Goal: Find specific page/section: Find specific page/section

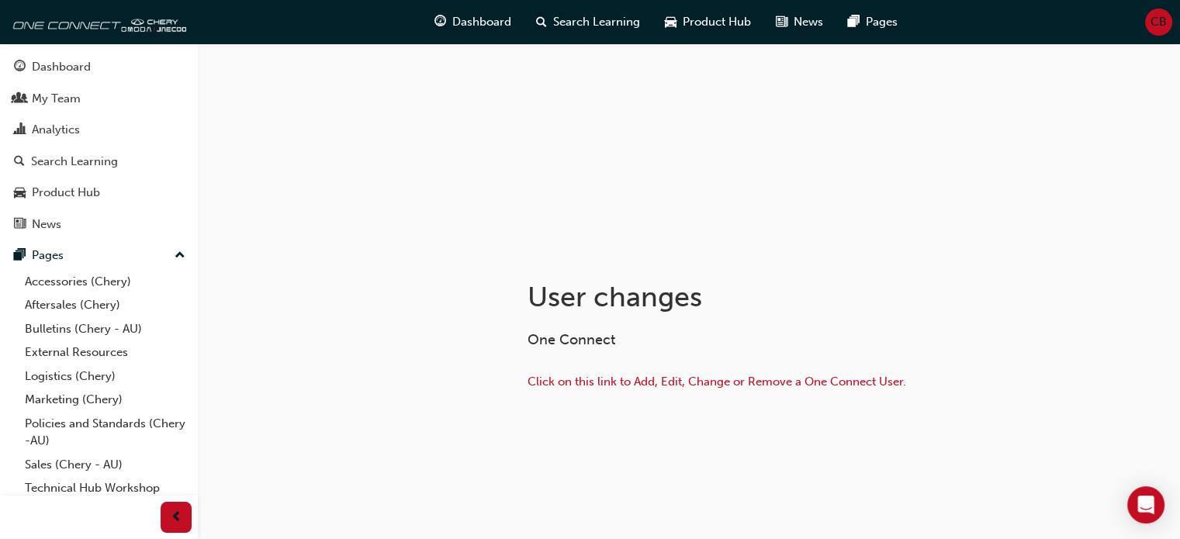
scroll to position [109, 0]
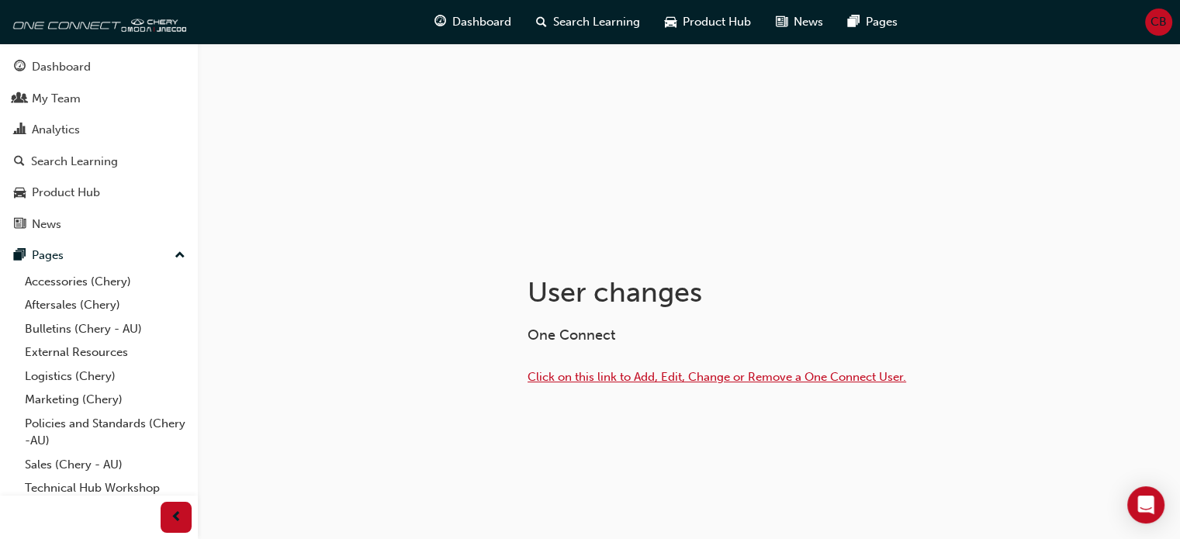
click at [792, 375] on span "Click on this link to Add, Edit, Change or Remove a One Connect User." at bounding box center [717, 377] width 379 height 14
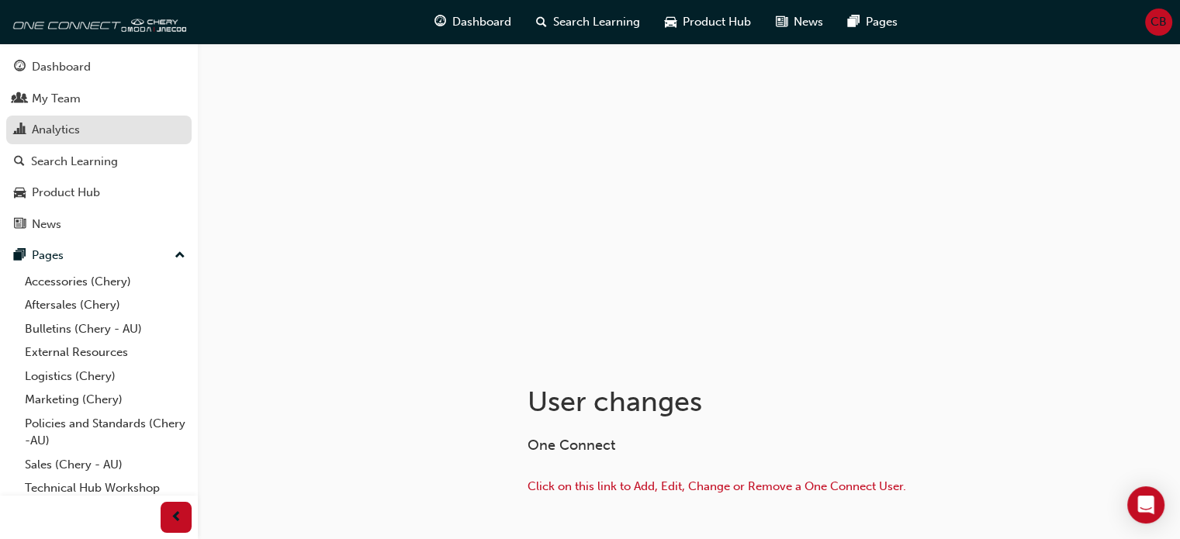
click at [65, 126] on div "Analytics" at bounding box center [56, 130] width 48 height 18
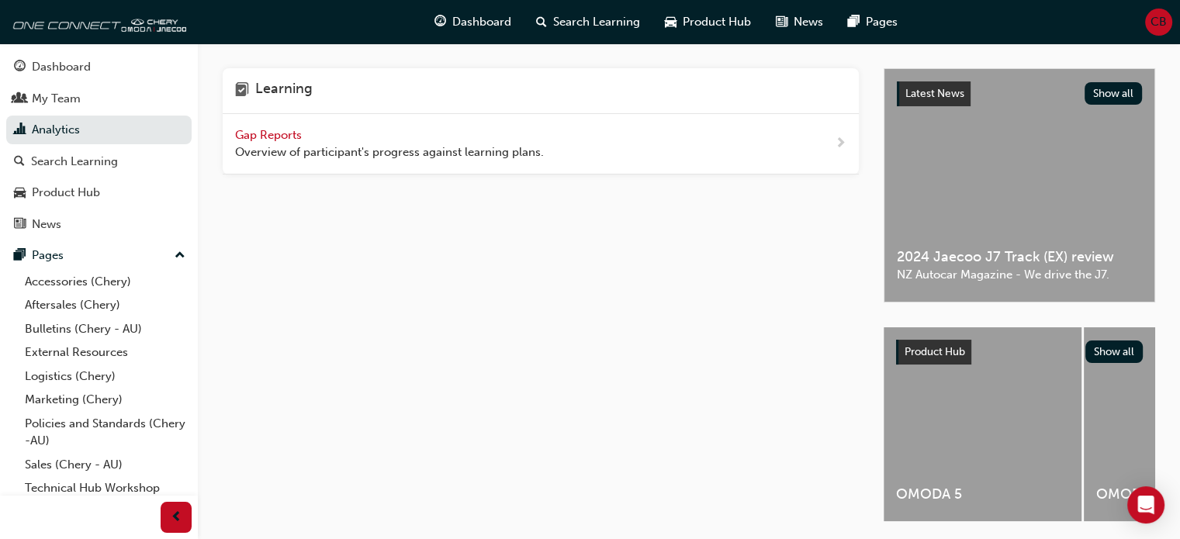
click at [258, 132] on span "Gap Reports" at bounding box center [270, 135] width 70 height 14
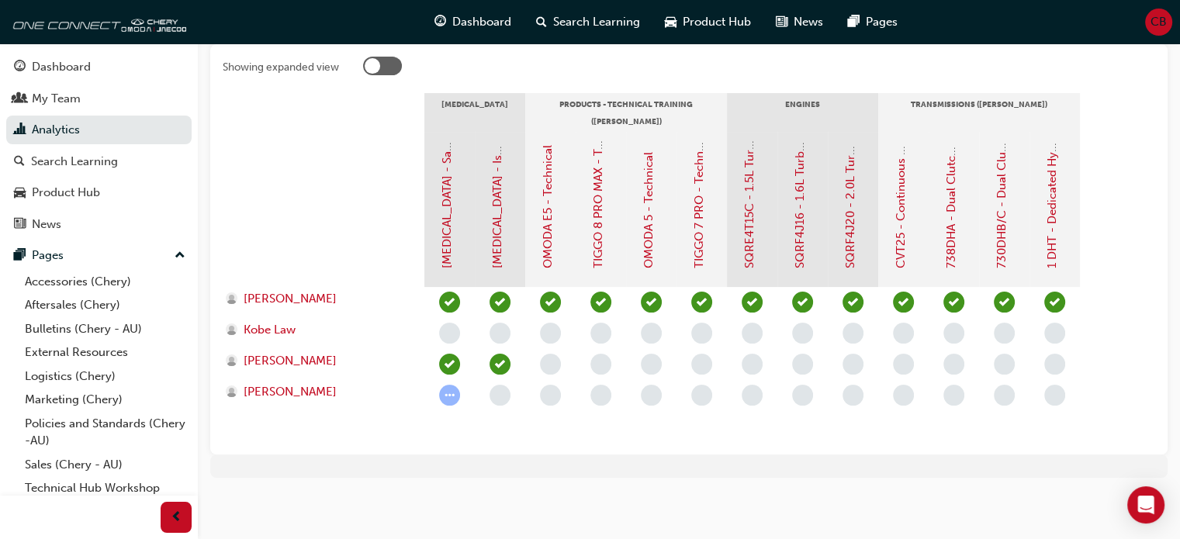
scroll to position [330, 0]
click at [299, 395] on span "[PERSON_NAME]" at bounding box center [290, 391] width 93 height 18
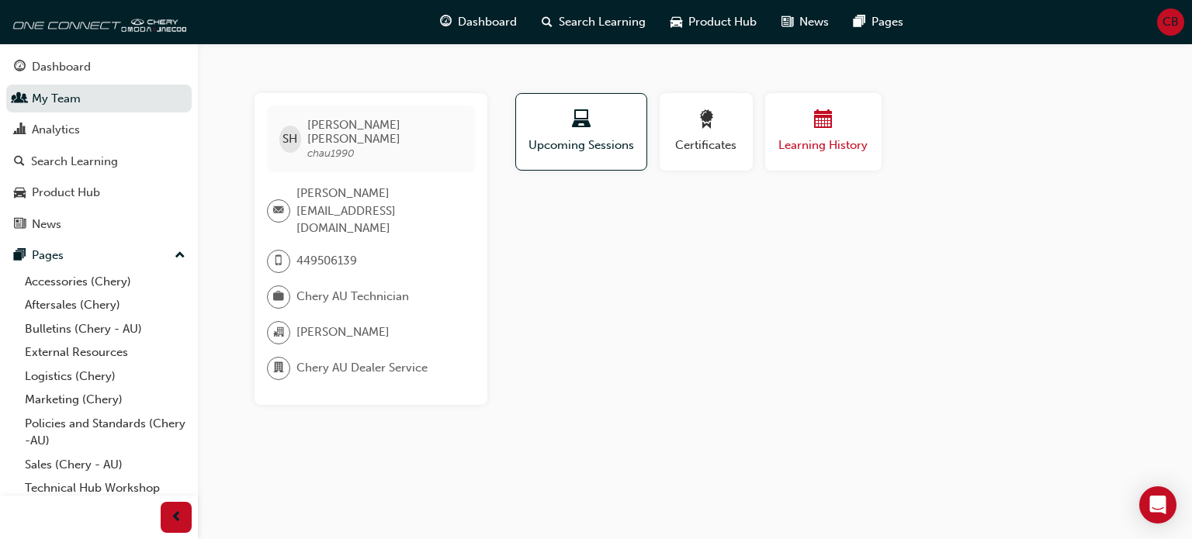
click at [816, 114] on span "calendar-icon" at bounding box center [823, 120] width 19 height 21
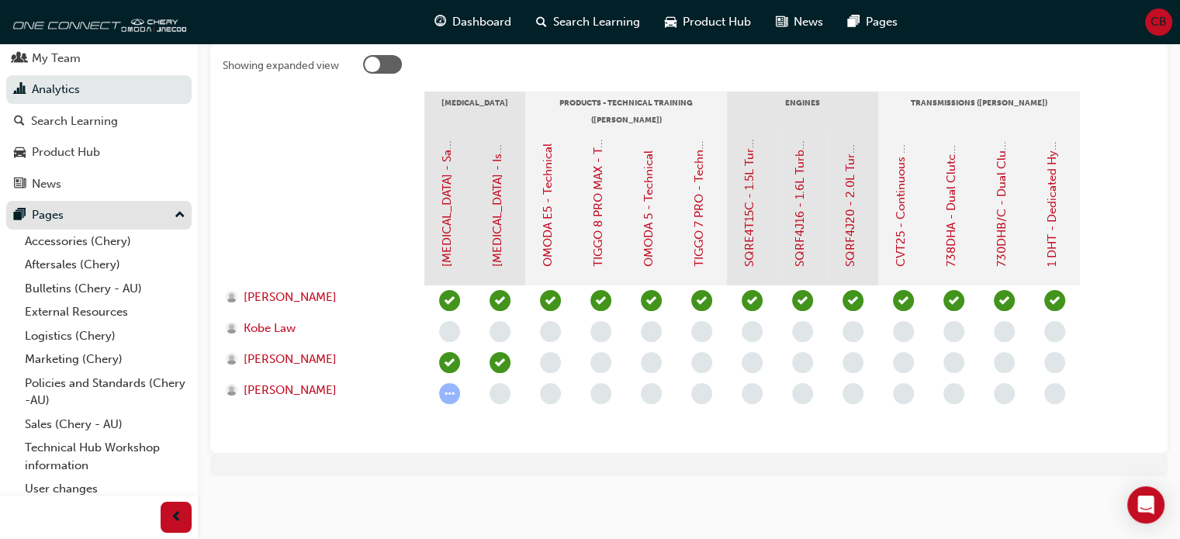
scroll to position [71, 0]
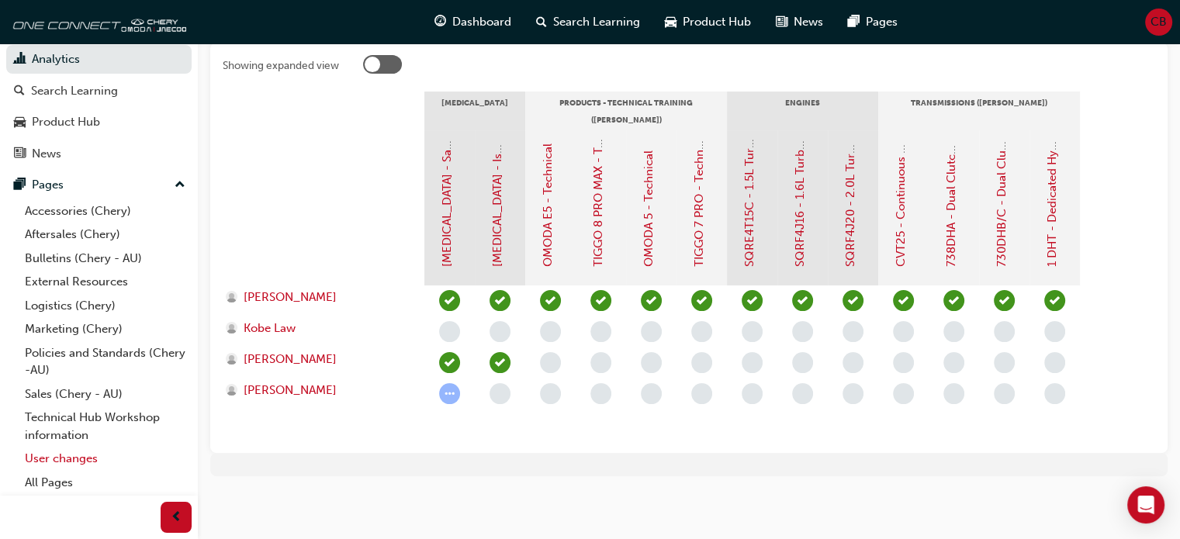
click at [105, 462] on link "User changes" at bounding box center [105, 459] width 173 height 24
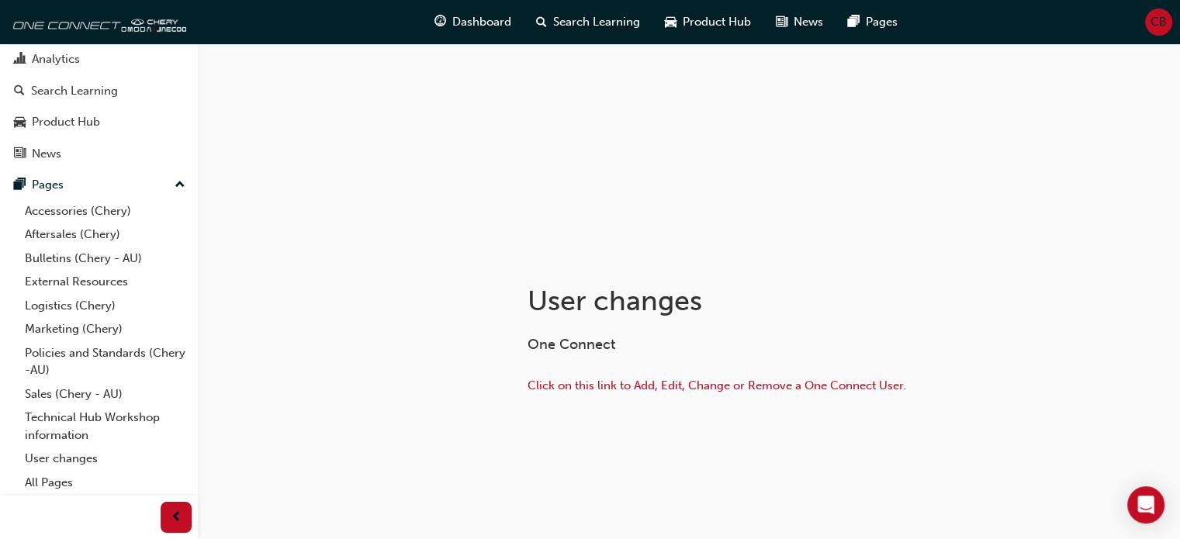
scroll to position [109, 0]
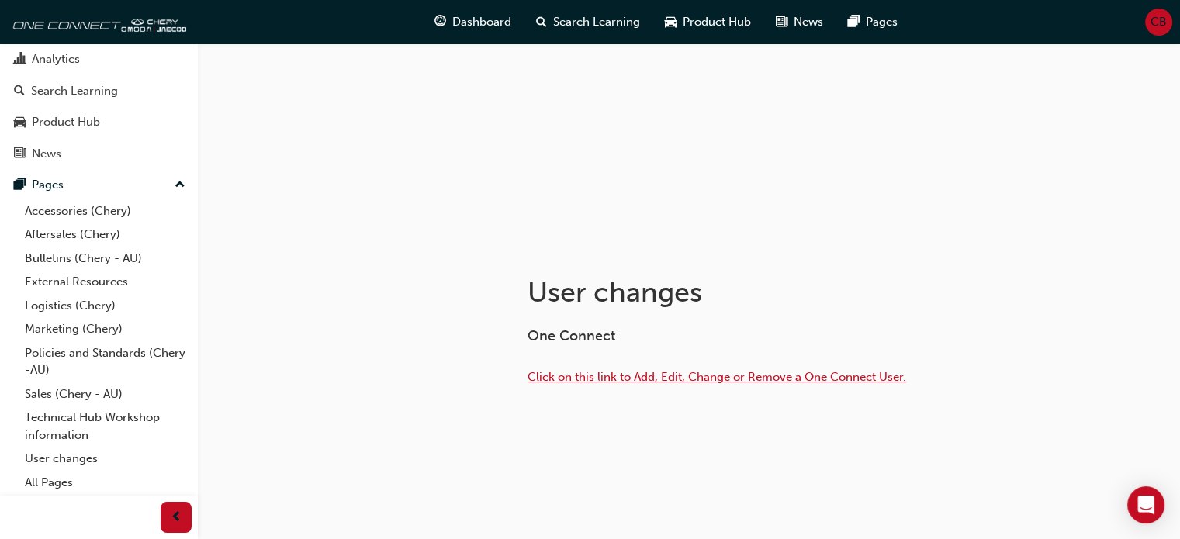
click at [718, 372] on span "Click on this link to Add, Edit, Change or Remove a One Connect User." at bounding box center [717, 377] width 379 height 14
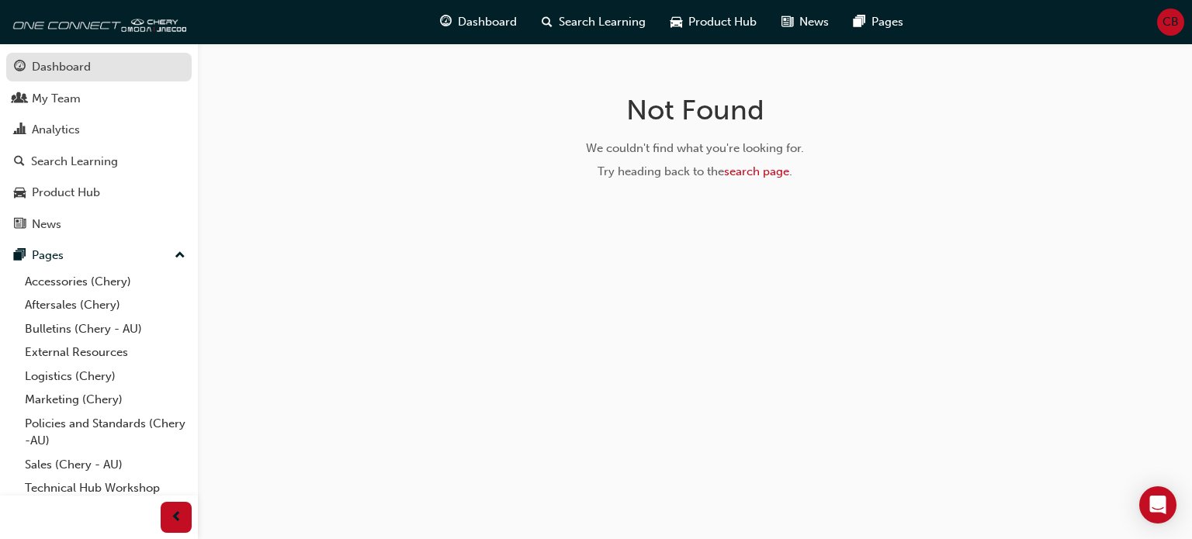
click at [67, 67] on div "Dashboard" at bounding box center [61, 67] width 59 height 18
